Goal: Find contact information: Find contact information

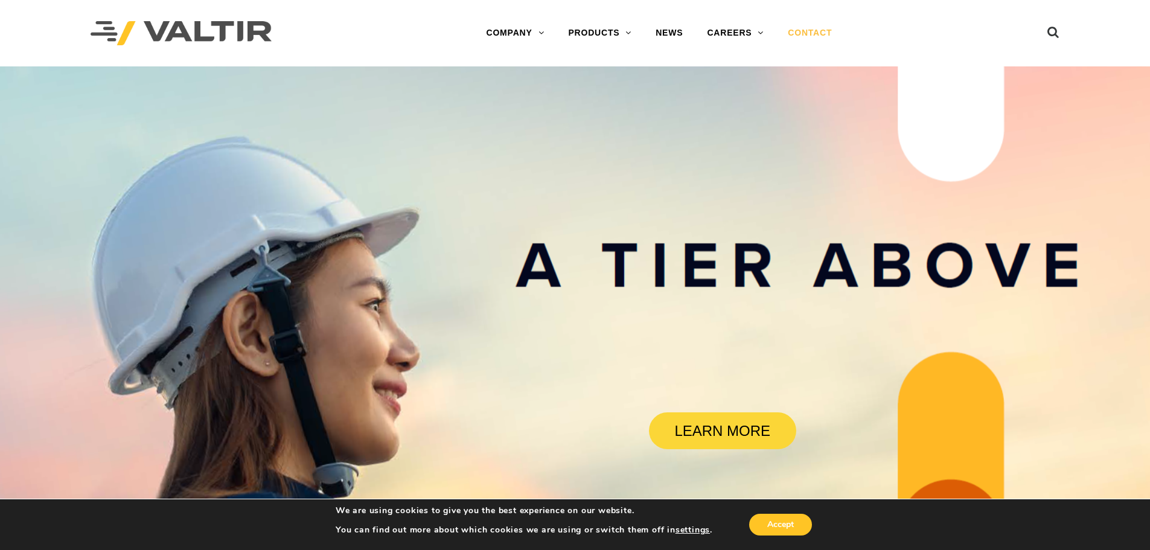
click at [805, 32] on link "CONTACT" at bounding box center [810, 33] width 68 height 24
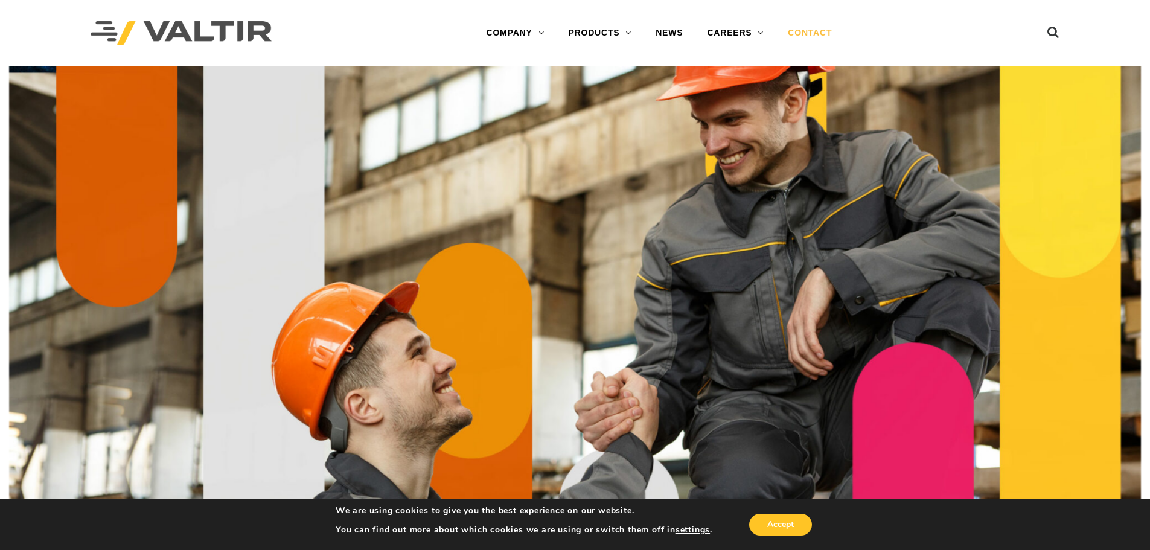
click at [812, 34] on link "CONTACT" at bounding box center [810, 33] width 68 height 24
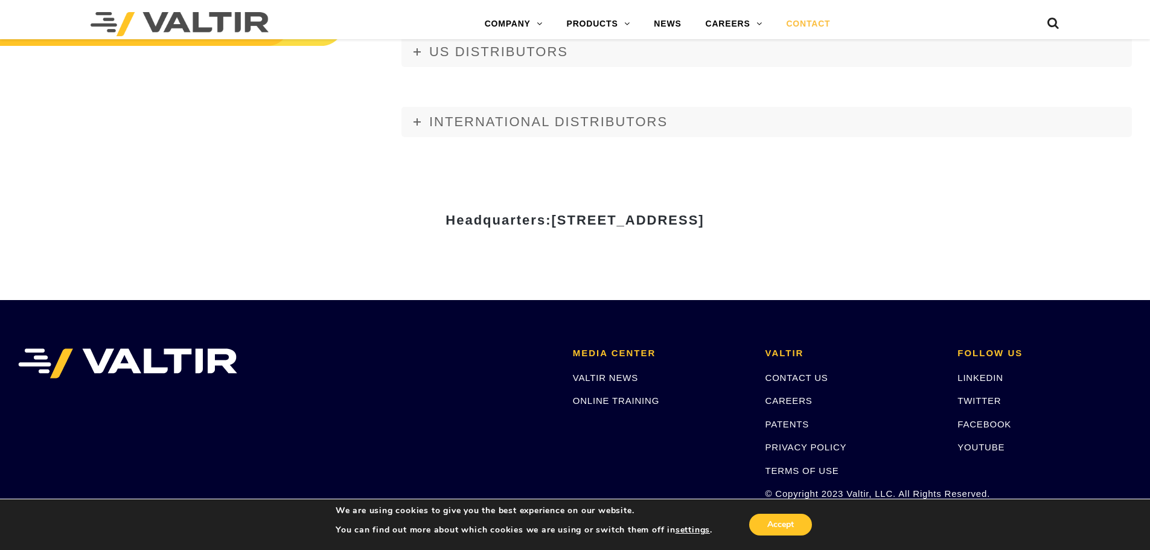
scroll to position [1630, 0]
